Goal: Check status: Check status

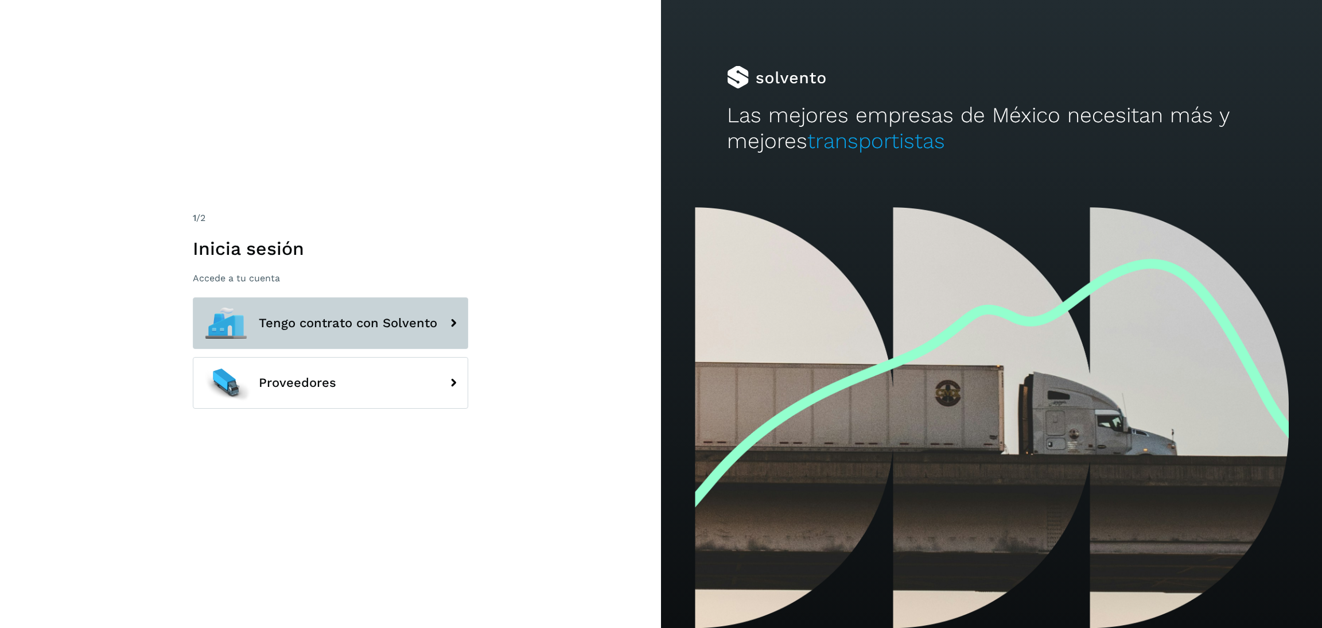
click at [360, 301] on button "Tengo contrato con Solvento" at bounding box center [330, 323] width 275 height 52
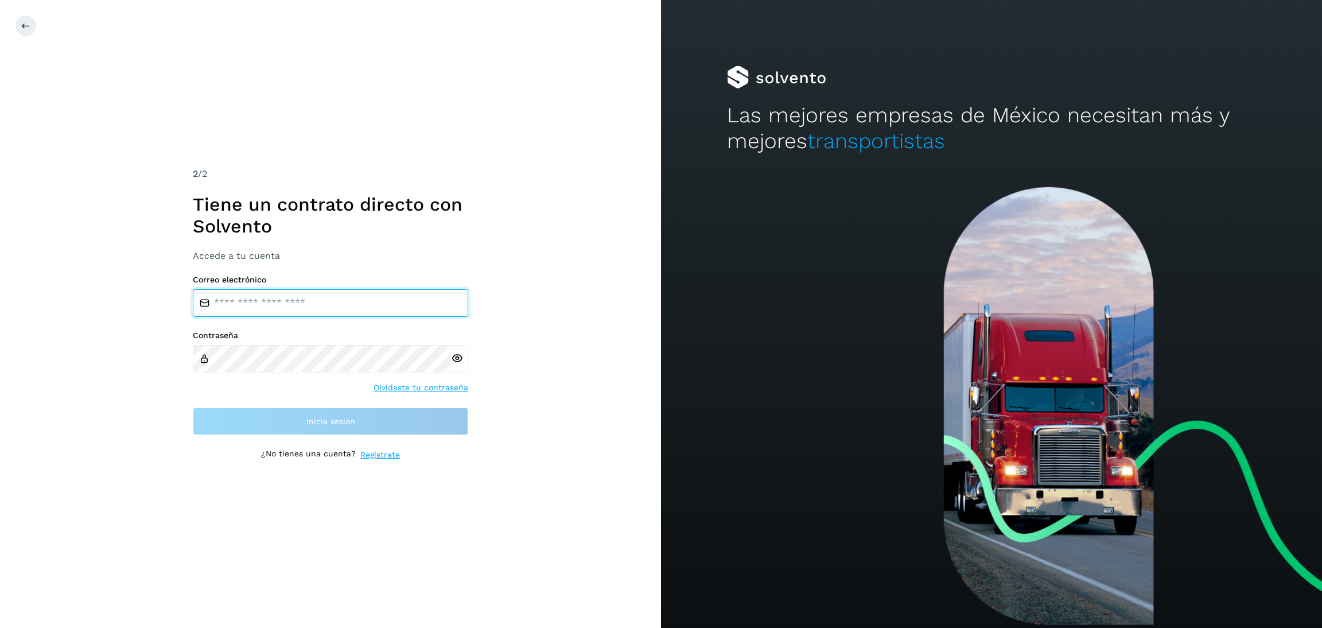
type input "**********"
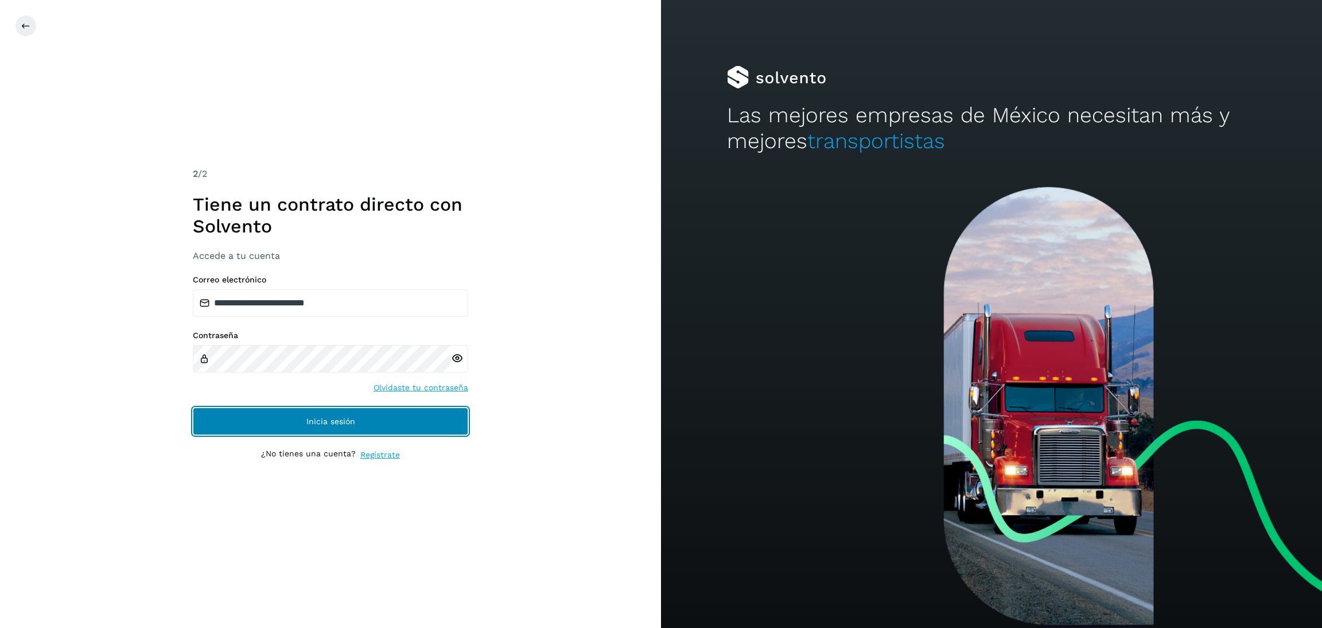
click at [390, 418] on button "Inicia sesión" at bounding box center [330, 421] width 275 height 28
click at [397, 429] on button "Inicia sesión" at bounding box center [330, 421] width 275 height 28
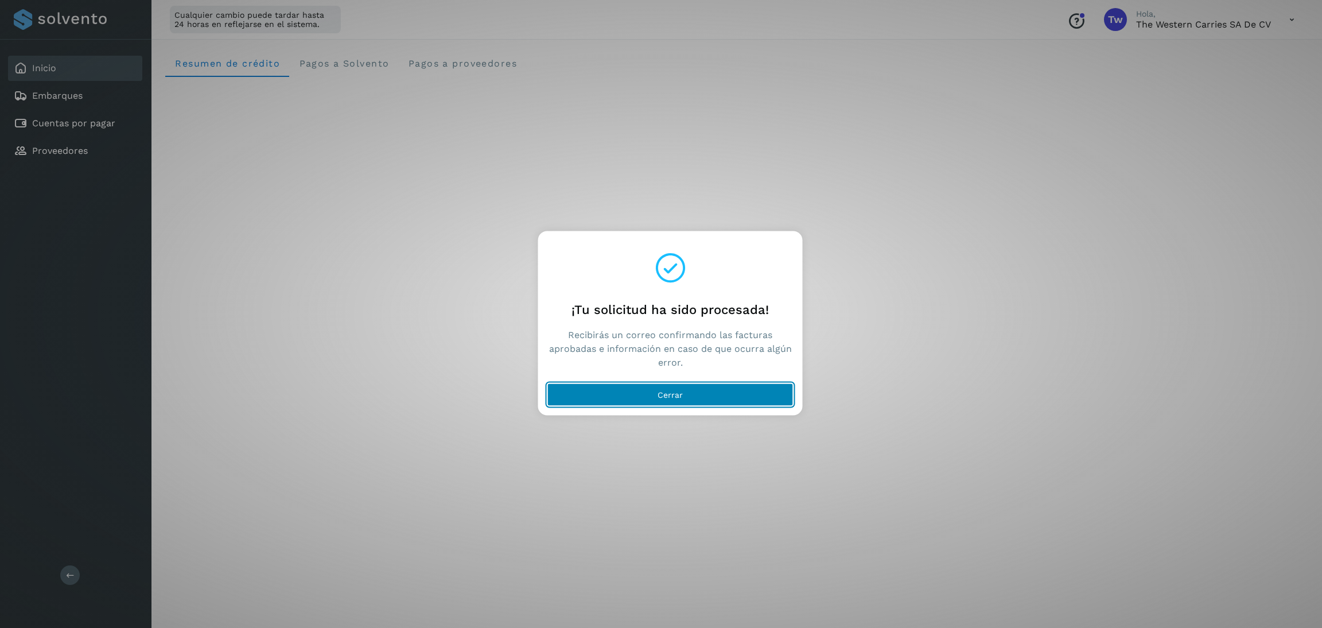
click at [717, 390] on button "Cerrar" at bounding box center [670, 394] width 246 height 23
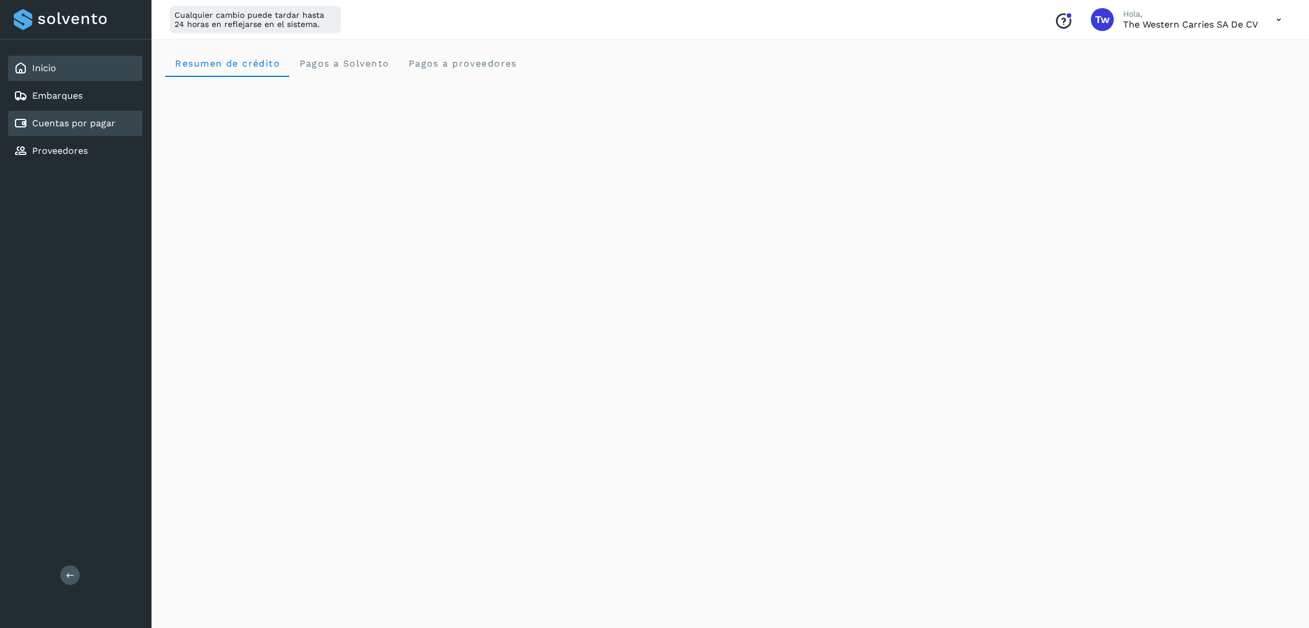
click at [53, 121] on link "Cuentas por pagar" at bounding box center [73, 123] width 83 height 11
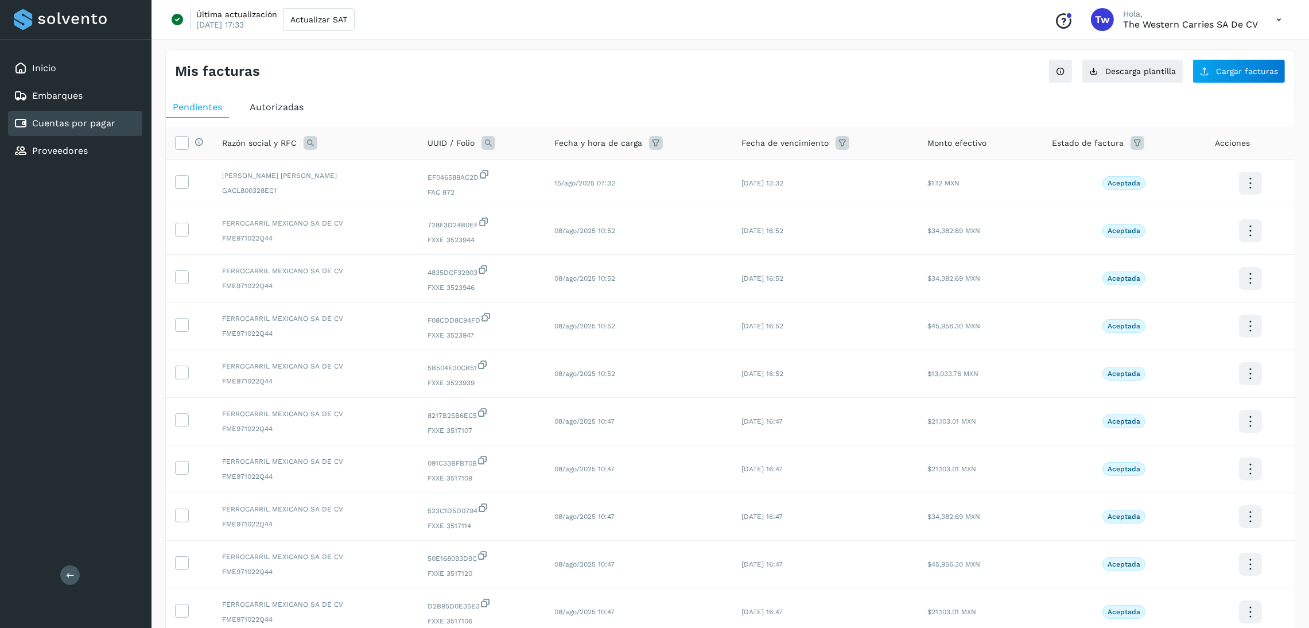
click at [1205, 135] on th "Estado de factura" at bounding box center [1249, 143] width 89 height 33
click at [1122, 145] on div "Estado de factura" at bounding box center [1124, 143] width 145 height 14
click at [1128, 146] on div "Estado de factura" at bounding box center [1124, 143] width 145 height 14
click at [1130, 146] on icon at bounding box center [1137, 143] width 14 height 14
click at [1186, 173] on input "text" at bounding box center [1203, 172] width 124 height 18
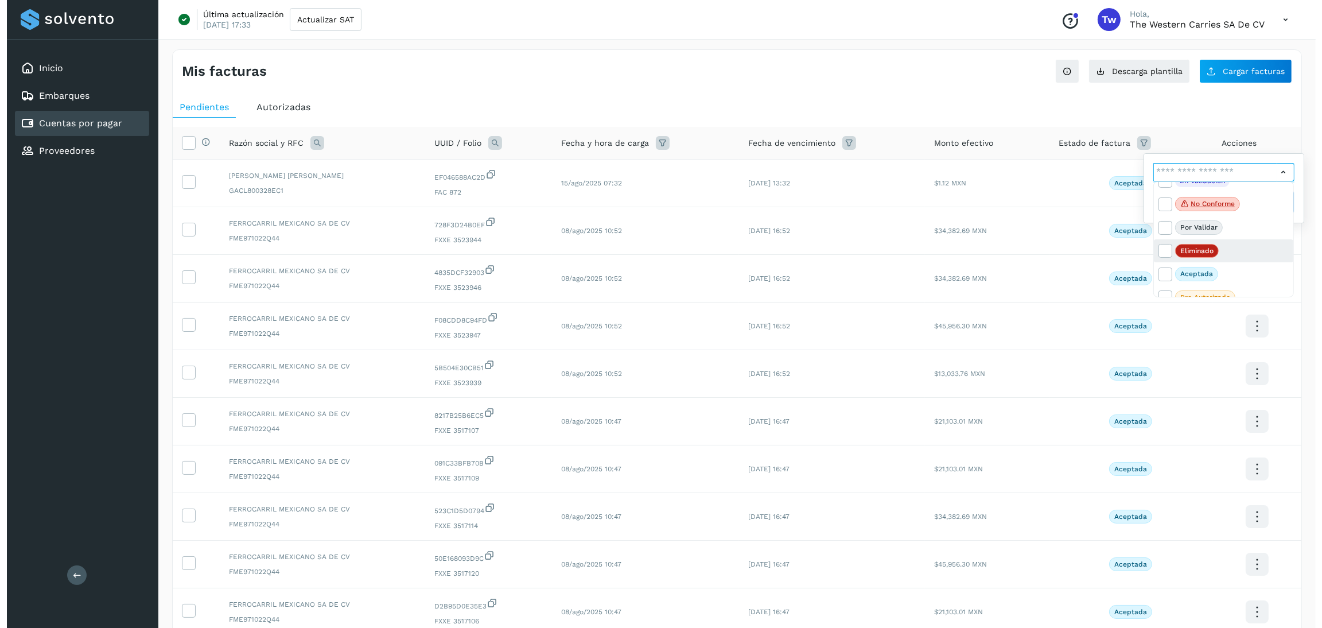
scroll to position [26, 0]
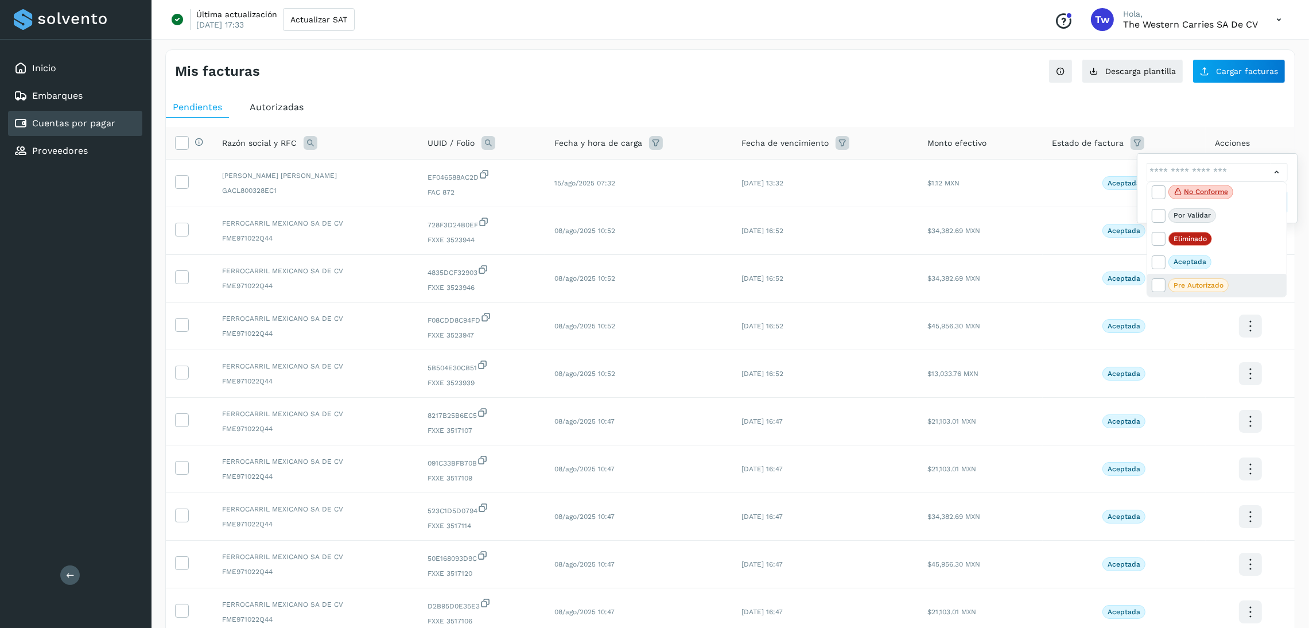
click at [1212, 282] on p "Pre Autorizado" at bounding box center [1198, 285] width 50 height 8
click at [1162, 283] on icon at bounding box center [1157, 284] width 11 height 11
type input "**********"
click at [1281, 103] on div at bounding box center [654, 314] width 1309 height 628
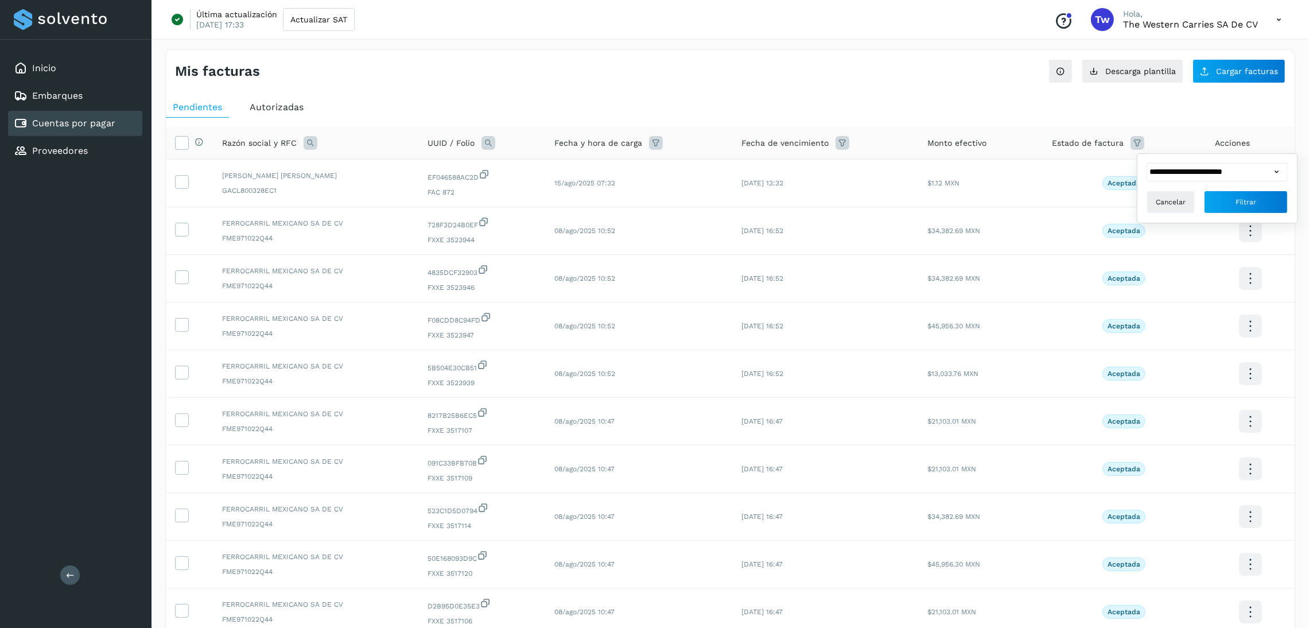
click at [1256, 215] on div "**********" at bounding box center [1216, 188] width 159 height 69
click at [1259, 207] on button "Filtrar" at bounding box center [1246, 201] width 84 height 23
